Goal: Information Seeking & Learning: Check status

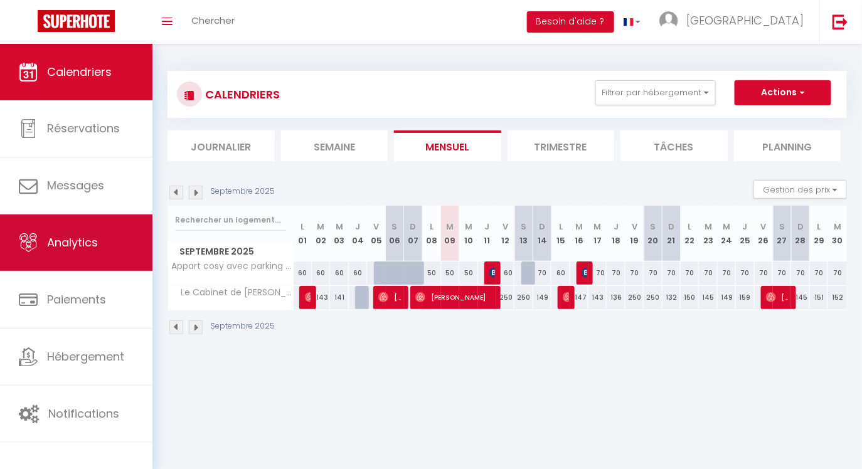
click at [59, 237] on span "Analytics" at bounding box center [72, 243] width 51 height 16
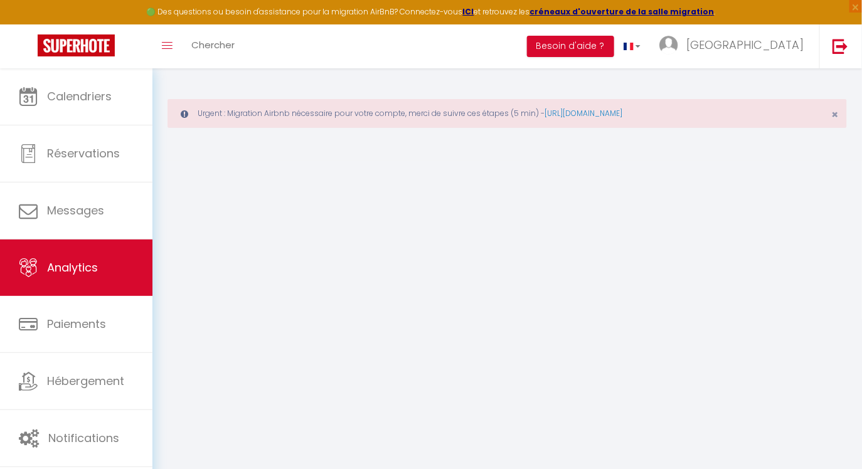
select select "2025"
select select "9"
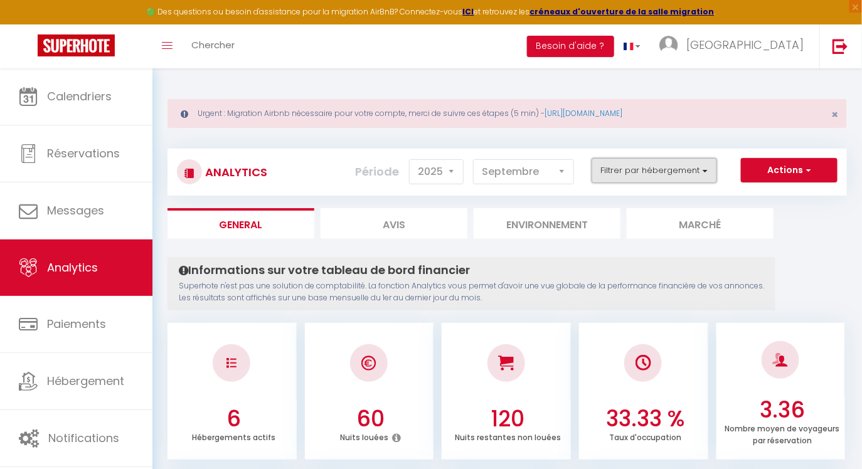
click at [651, 176] on button "Filtrer par hébergement" at bounding box center [654, 170] width 125 height 25
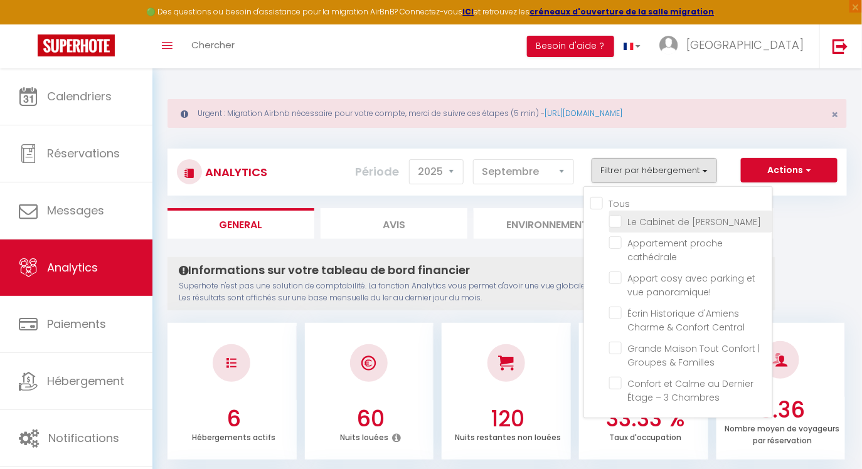
click at [615, 219] on Verne "checkbox" at bounding box center [690, 221] width 163 height 13
checkbox Verne "true"
checkbox cathédrale "false"
checkbox panoramique\! "false"
checkbox Central "false"
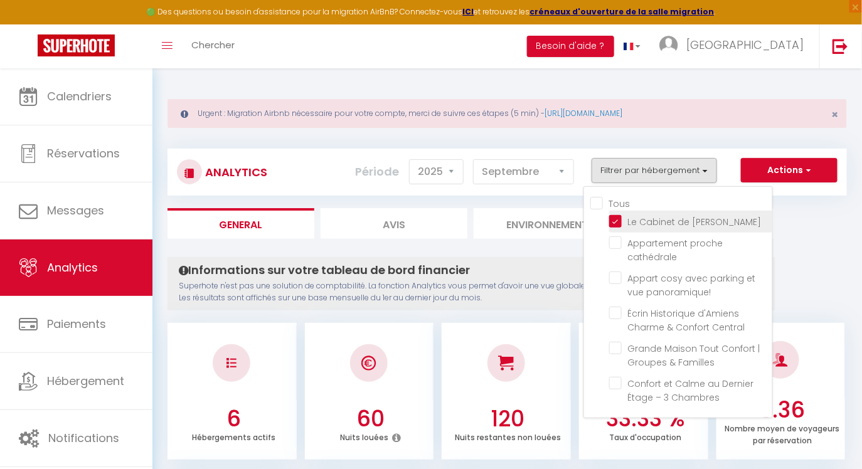
checkbox Familles "false"
checkbox Chambres "false"
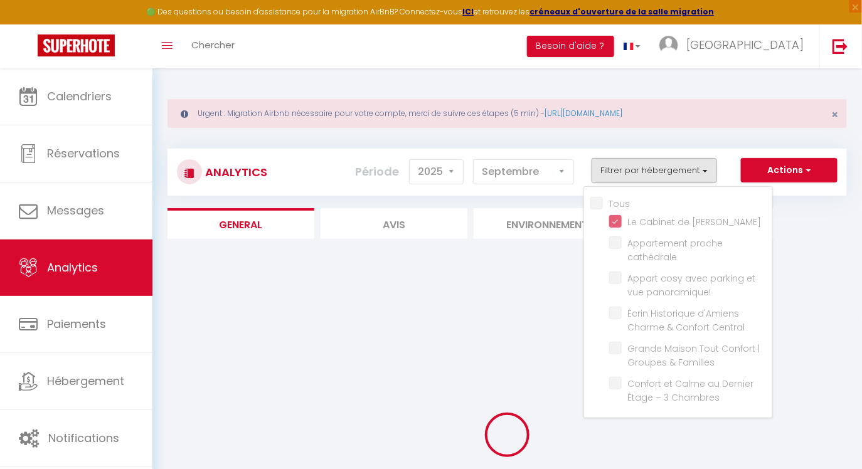
checkbox cathédrale "false"
checkbox panoramique\! "false"
checkbox Central "false"
checkbox Familles "false"
checkbox Chambres "false"
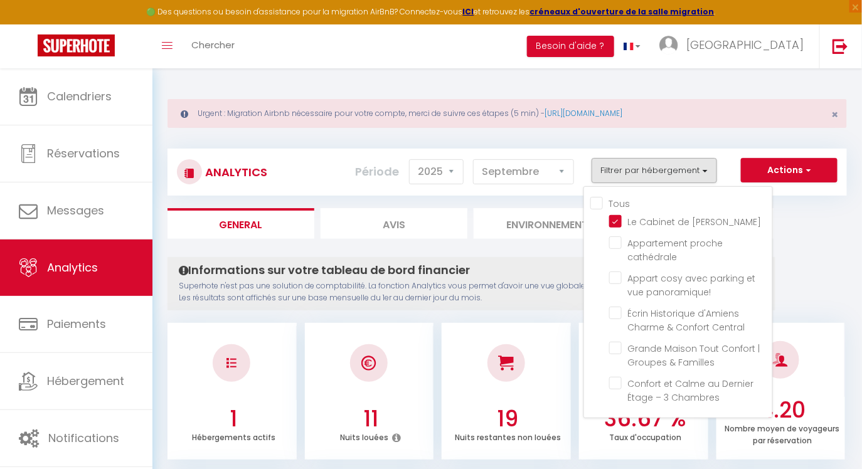
click at [498, 261] on div "Informations sur votre tableau de bord financier Superhote n'est pas une soluti…" at bounding box center [471, 283] width 608 height 53
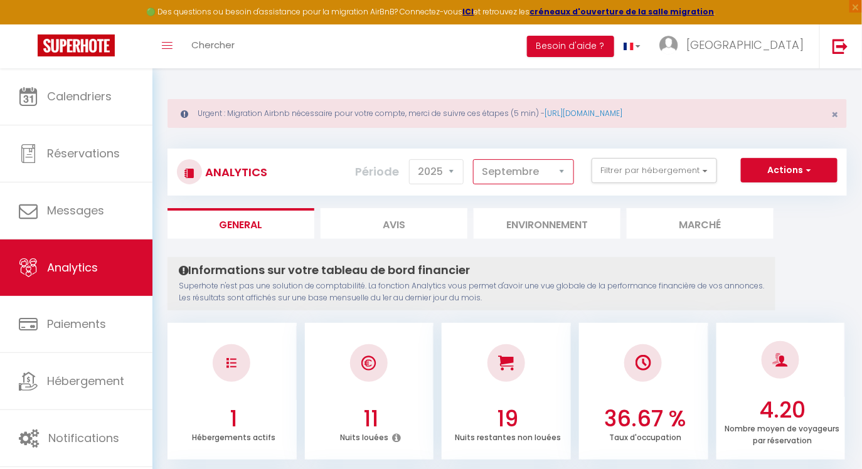
click at [545, 183] on select "[PERSON_NAME] Mars [PERSON_NAME] Juin Juillet Août Septembre Octobre Novembre D…" at bounding box center [523, 171] width 101 height 25
select select "11"
click at [475, 159] on select "[PERSON_NAME] Mars [PERSON_NAME] Juin Juillet Août Septembre Octobre Novembre D…" at bounding box center [523, 171] width 101 height 25
